Goal: Transaction & Acquisition: Purchase product/service

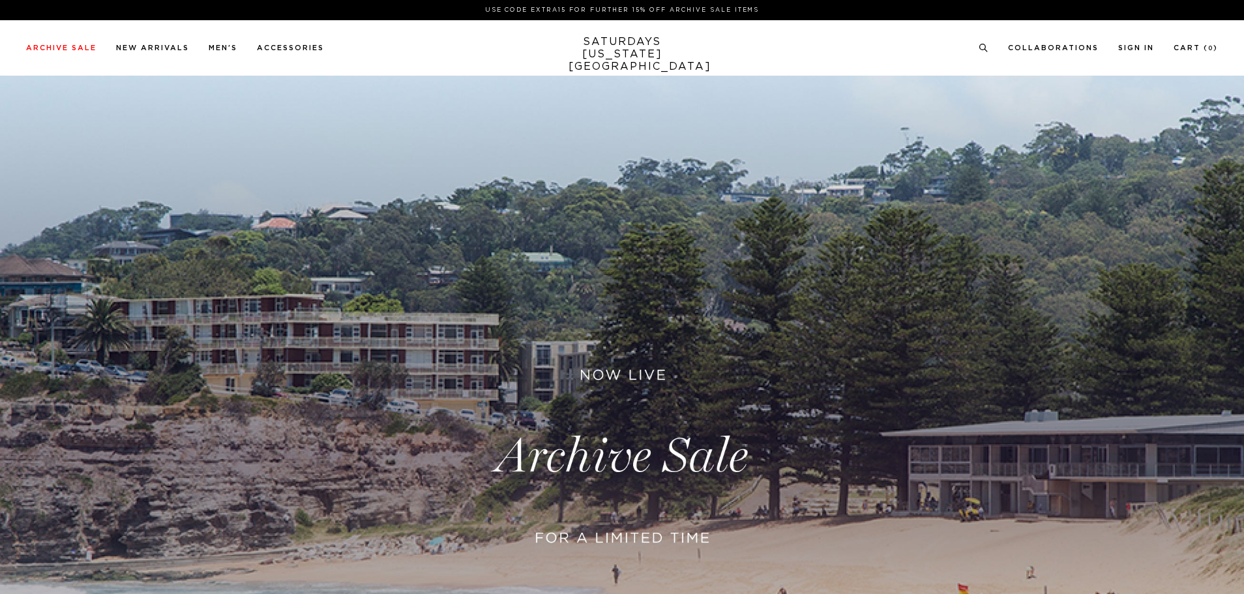
scroll to position [326, 0]
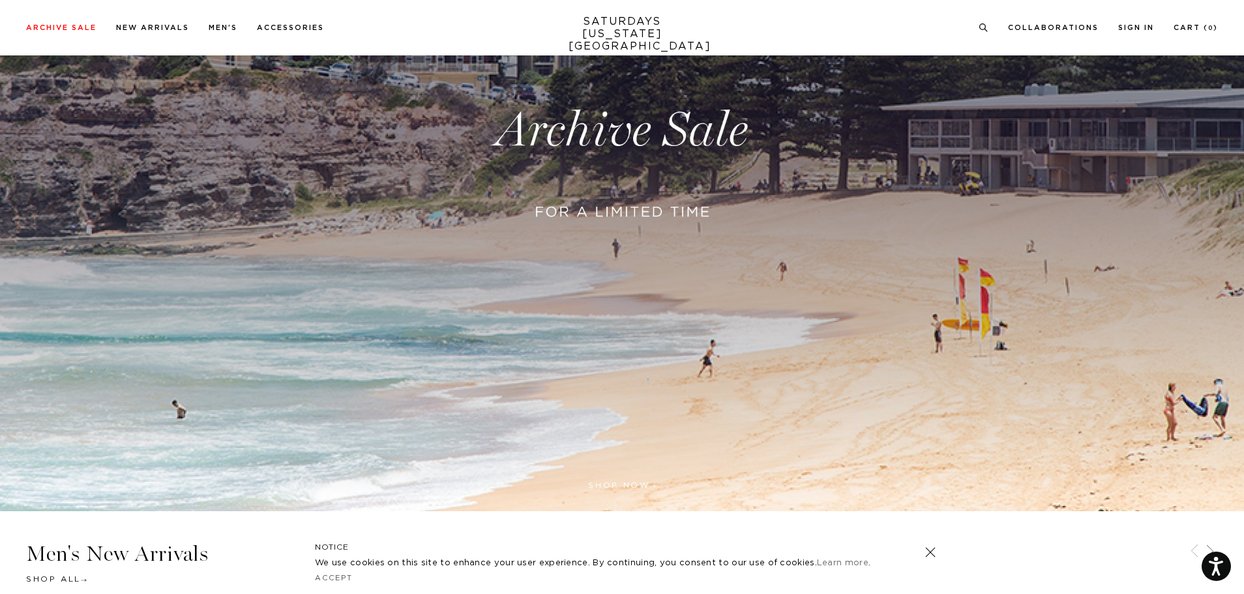
click at [652, 190] on link at bounding box center [622, 130] width 1244 height 761
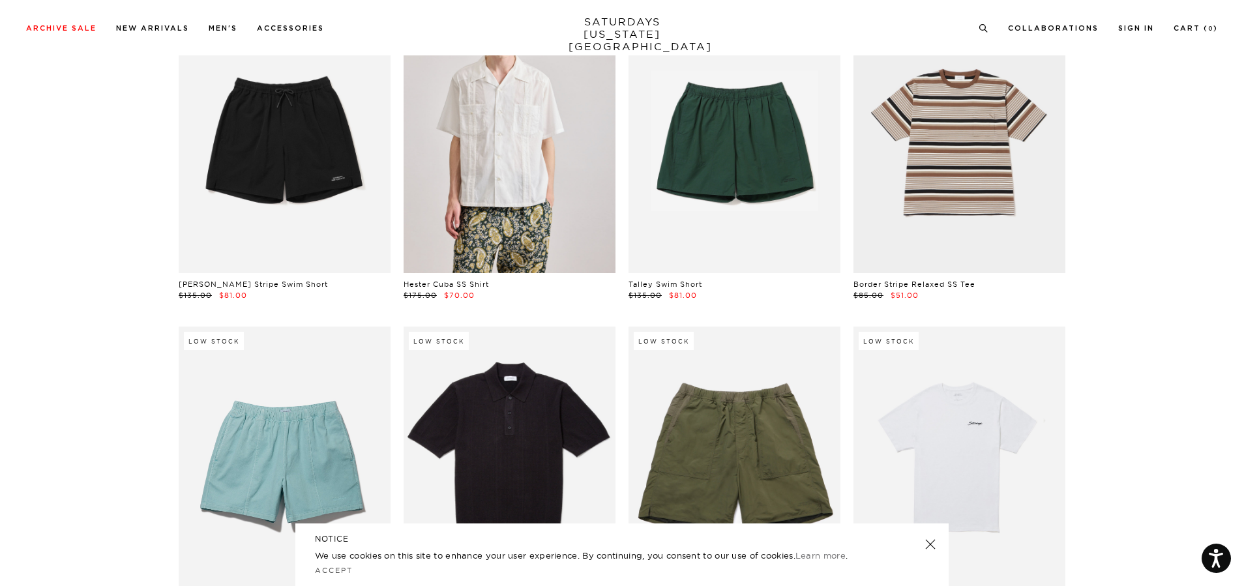
scroll to position [2607, 0]
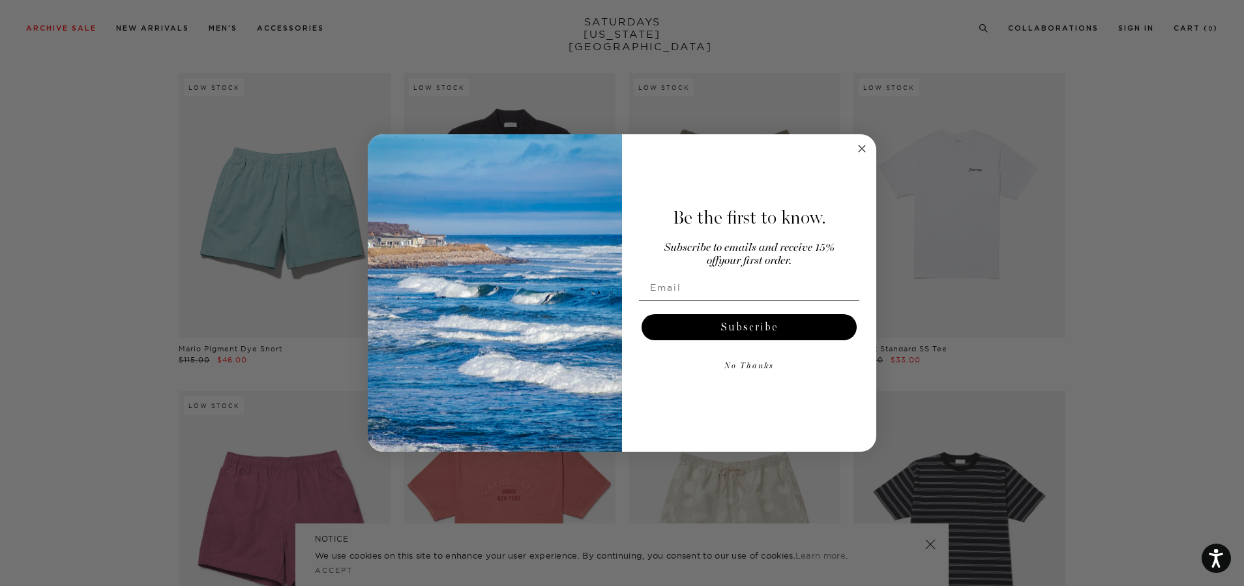
click at [861, 145] on circle "Close dialog" at bounding box center [862, 148] width 15 height 15
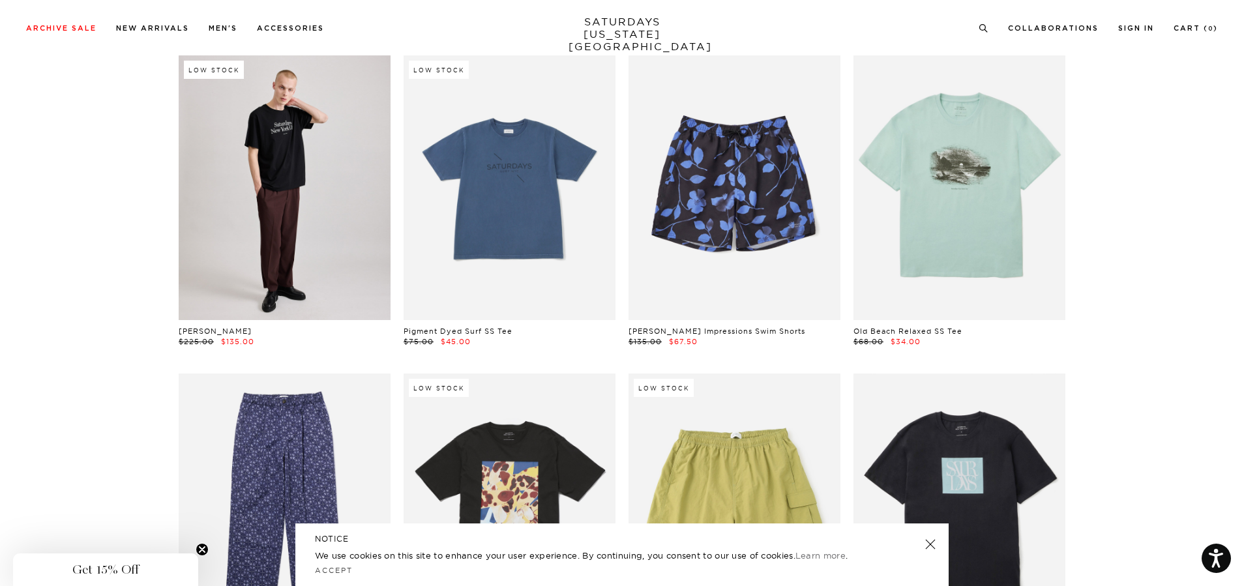
scroll to position [3259, 0]
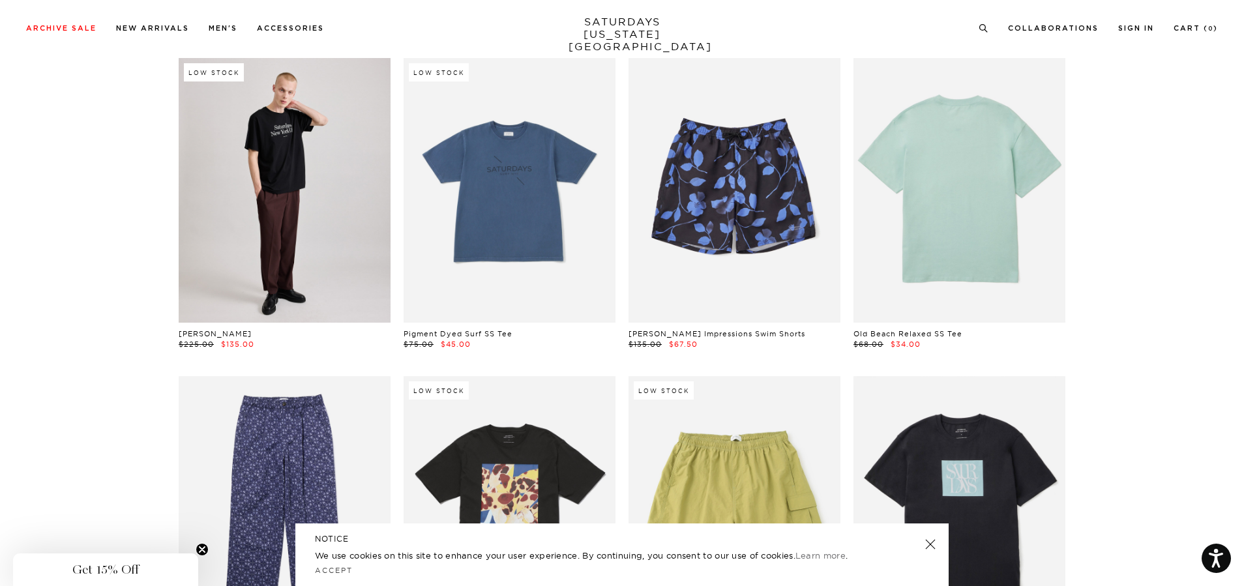
click at [931, 175] on link at bounding box center [959, 190] width 212 height 265
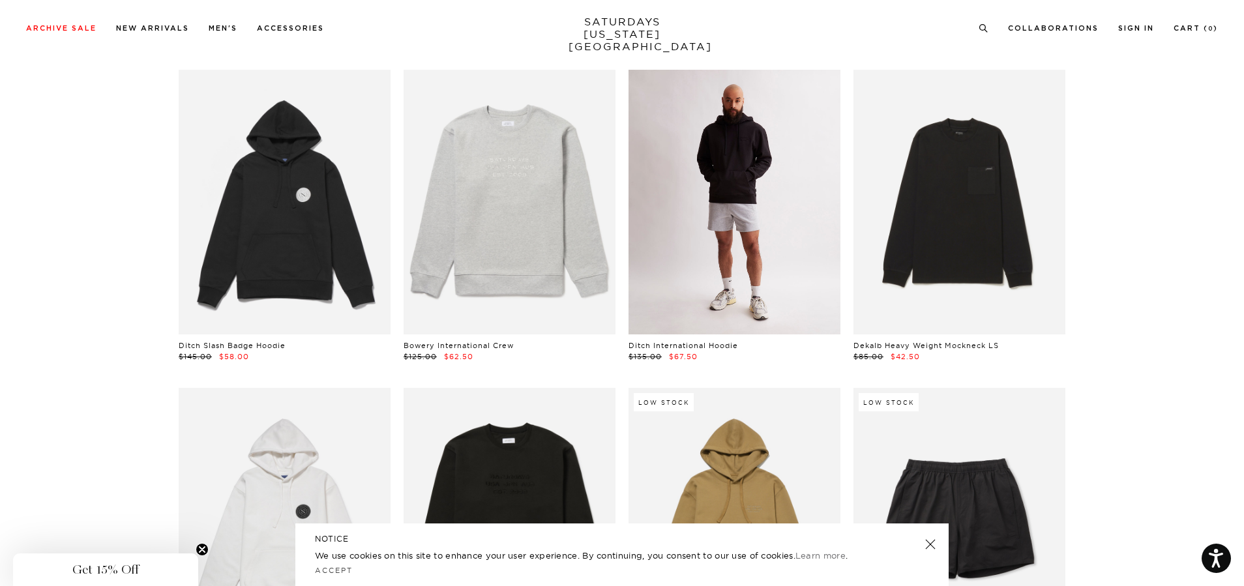
scroll to position [4824, 0]
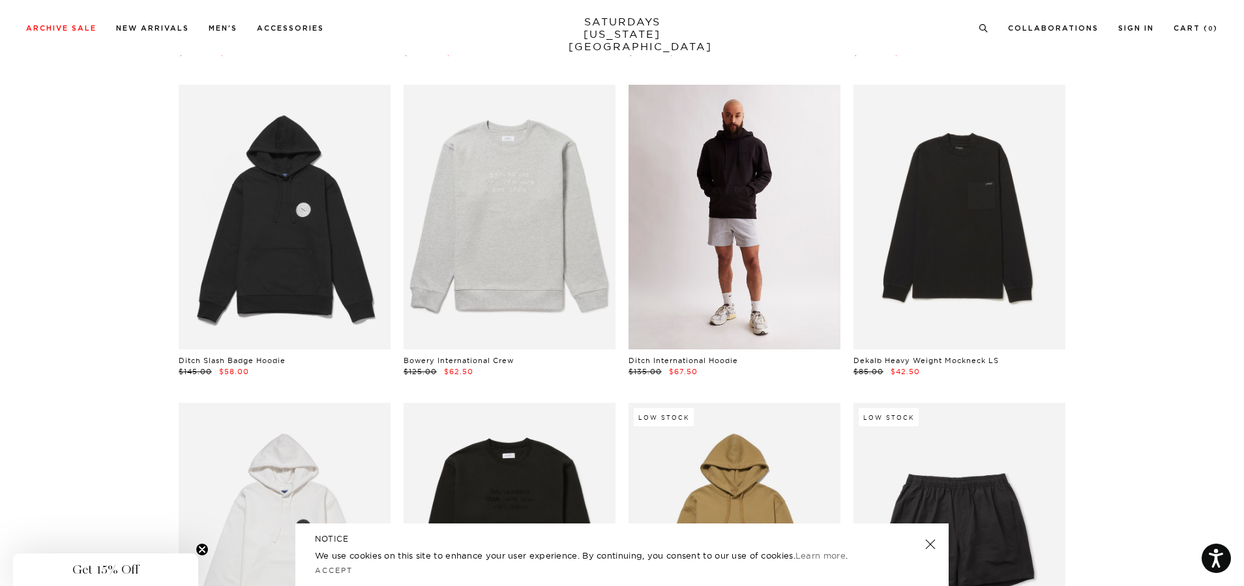
click at [760, 198] on link at bounding box center [734, 217] width 212 height 265
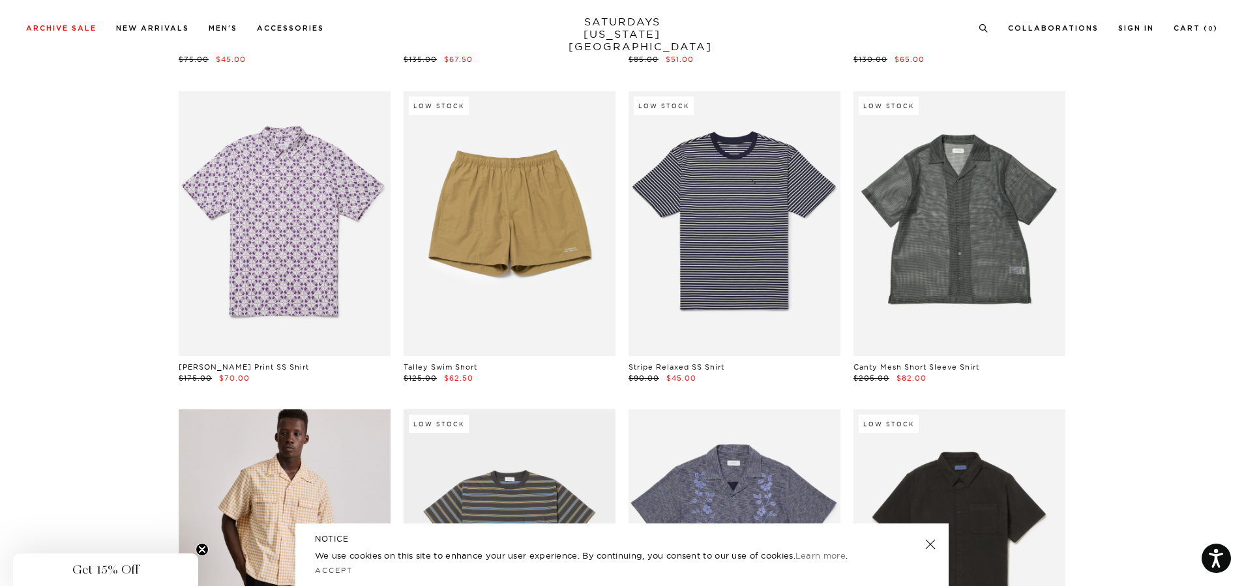
scroll to position [9908, 0]
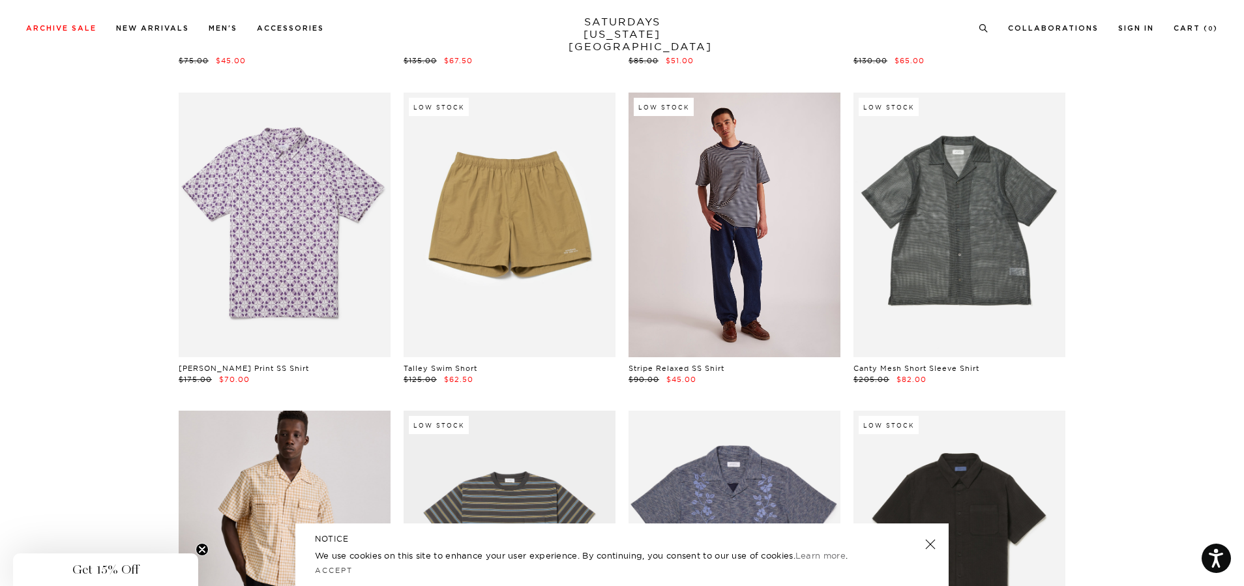
click at [778, 204] on link at bounding box center [734, 225] width 212 height 265
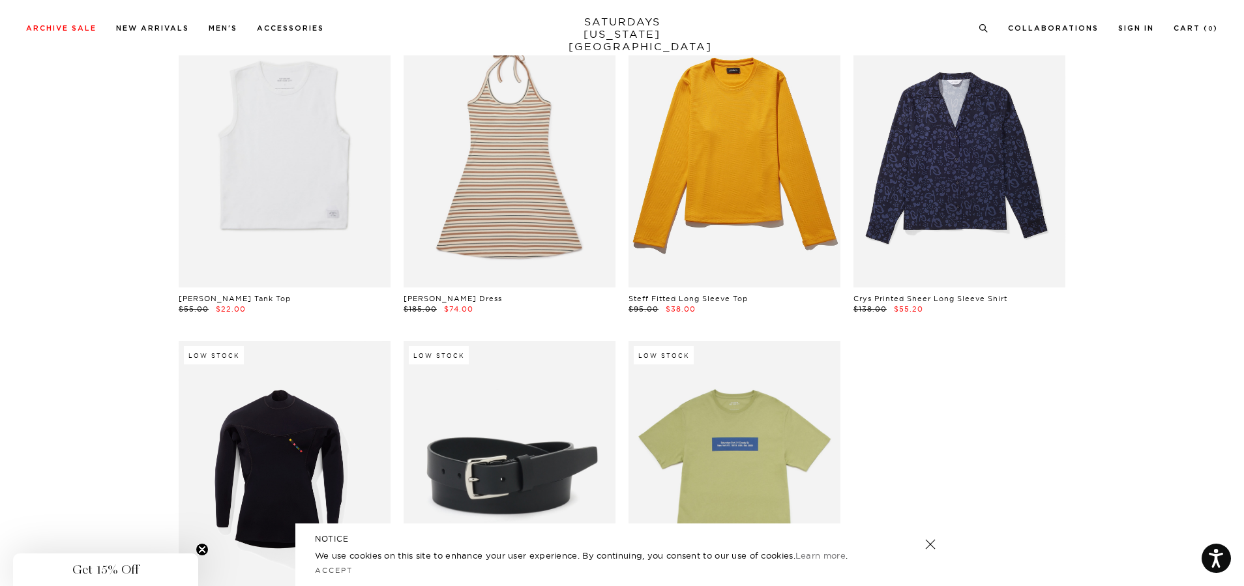
scroll to position [28876, 0]
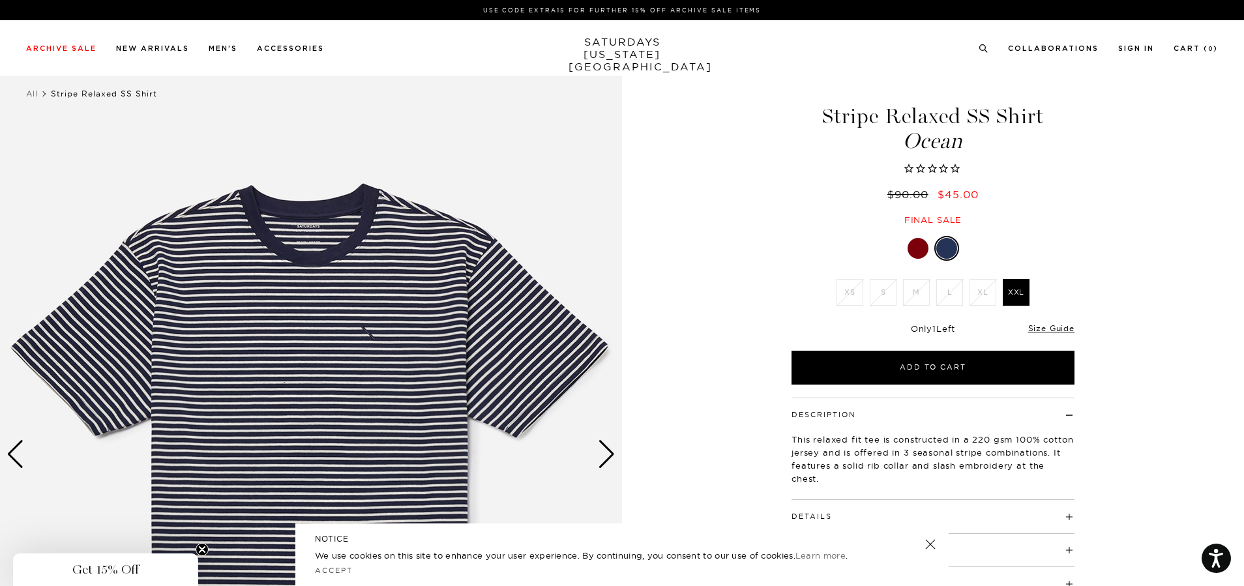
click at [924, 243] on div at bounding box center [917, 248] width 21 height 21
